Goal: Task Accomplishment & Management: Manage account settings

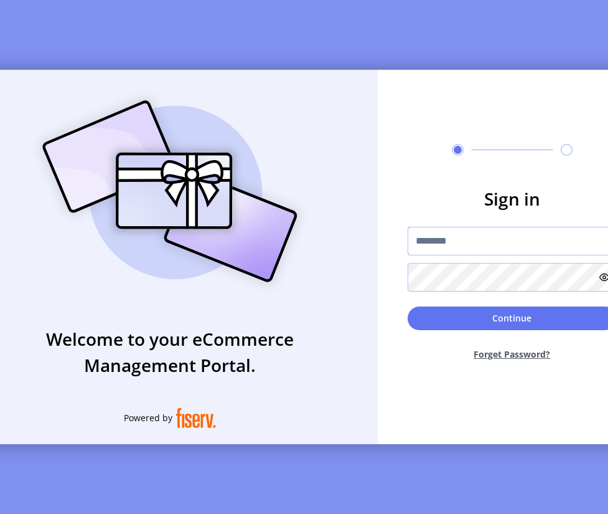
type input "**********"
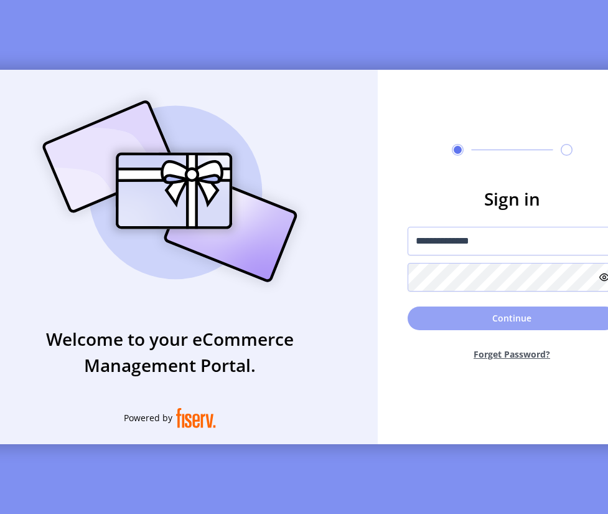
click at [477, 324] on button "Continue" at bounding box center [512, 318] width 209 height 24
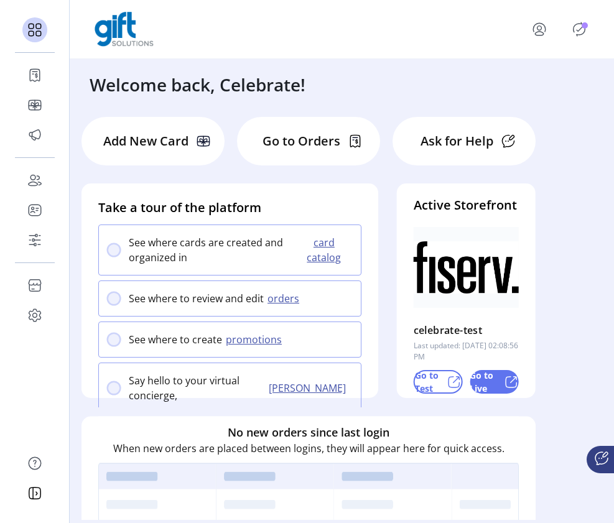
click at [581, 27] on icon "Publisher Panel" at bounding box center [580, 29] width 20 height 20
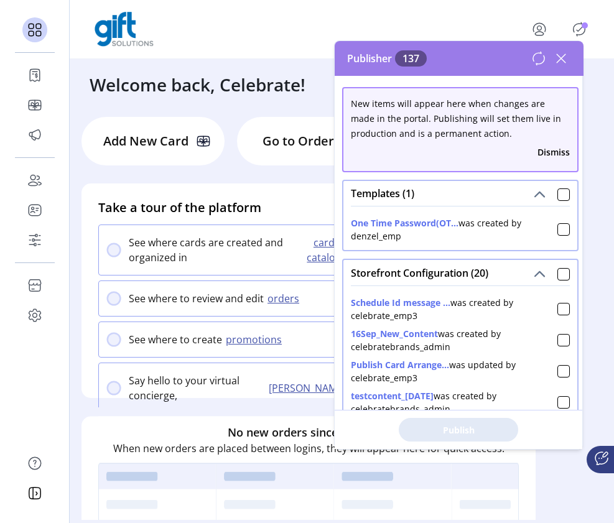
click at [560, 60] on icon at bounding box center [561, 58] width 9 height 9
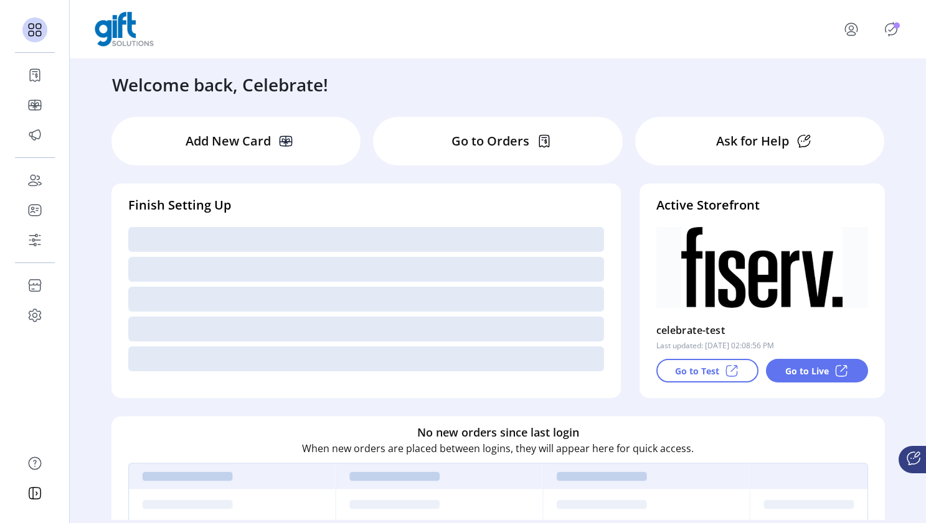
click at [622, 73] on div "Welcome back, Celebrate!" at bounding box center [498, 78] width 797 height 39
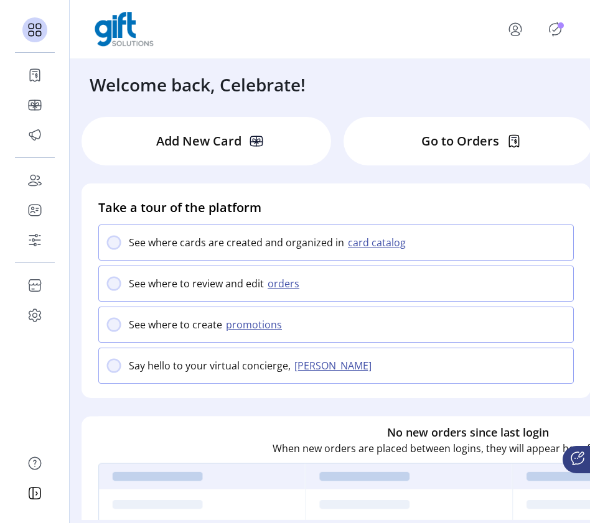
click at [563, 29] on p-badge "Publisher Panel" at bounding box center [561, 25] width 6 height 6
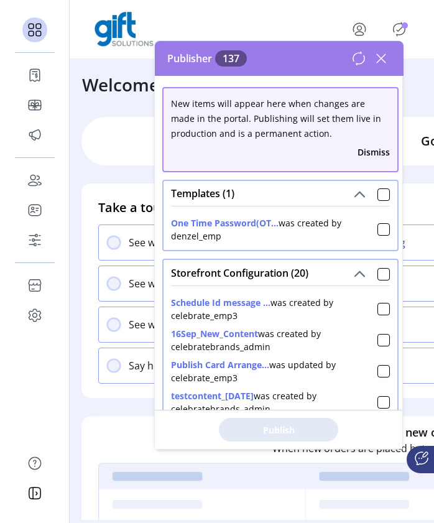
click at [389, 59] on icon at bounding box center [382, 59] width 20 height 20
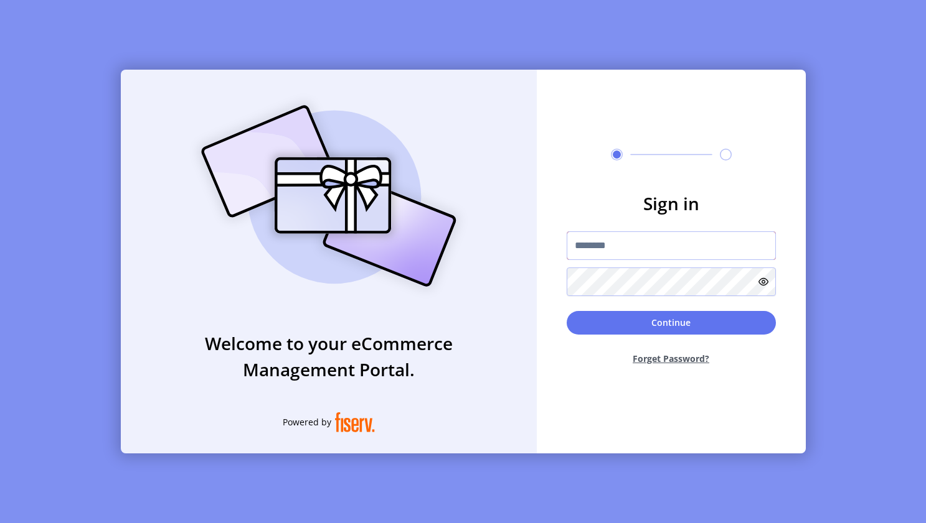
type input "**********"
click at [642, 327] on button "Continue" at bounding box center [670, 323] width 209 height 24
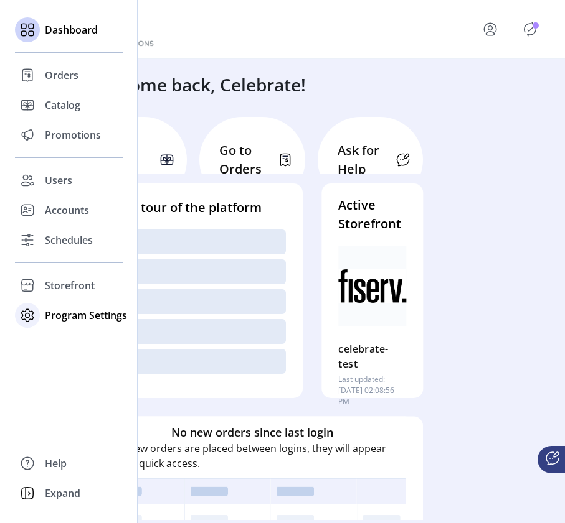
click at [73, 316] on span "Program Settings" at bounding box center [86, 315] width 82 height 15
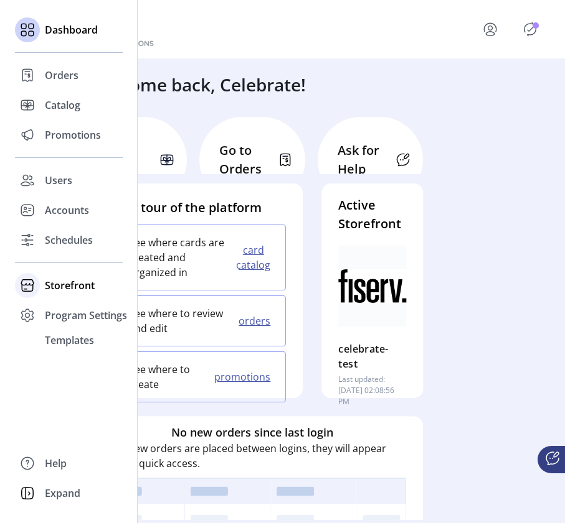
click at [74, 288] on span "Storefront" at bounding box center [70, 285] width 50 height 15
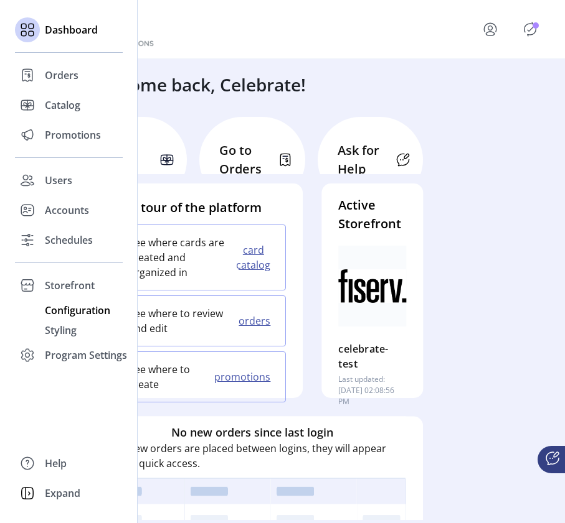
click at [72, 308] on span "Configuration" at bounding box center [77, 310] width 65 height 15
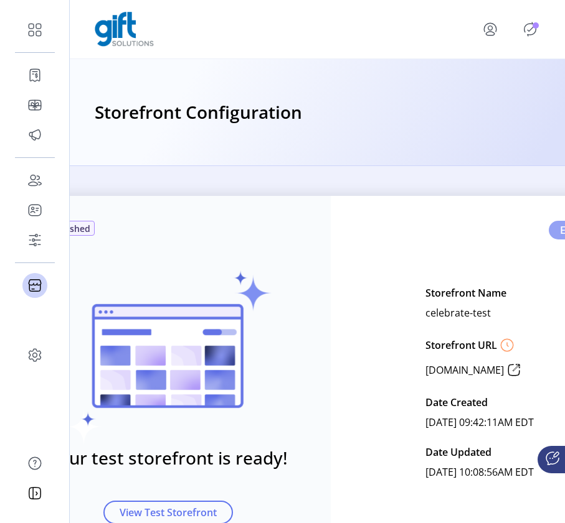
click at [552, 233] on button "Edit" at bounding box center [575, 230] width 55 height 19
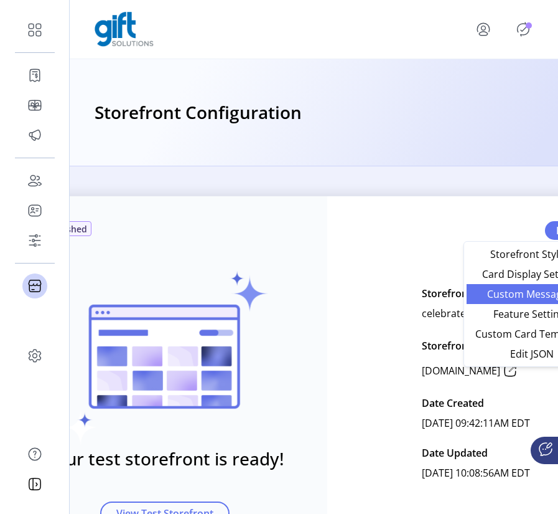
click at [517, 295] on span "Custom Messaging" at bounding box center [532, 294] width 116 height 10
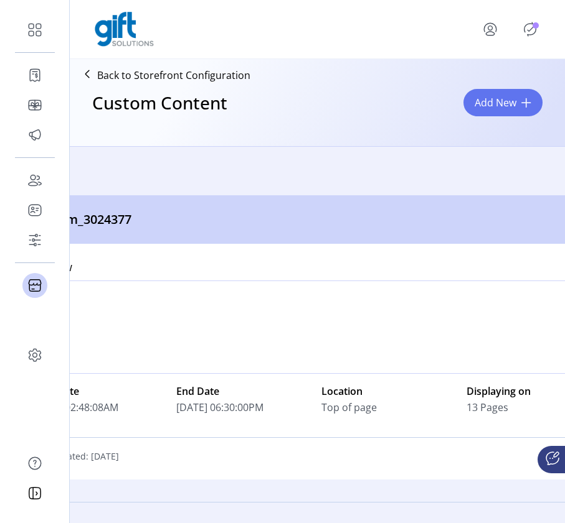
click at [428, 204] on div "Custom_3024377" at bounding box center [317, 219] width 622 height 49
click at [516, 100] on span "Add New" at bounding box center [495, 102] width 42 height 15
